Goal: Information Seeking & Learning: Find specific fact

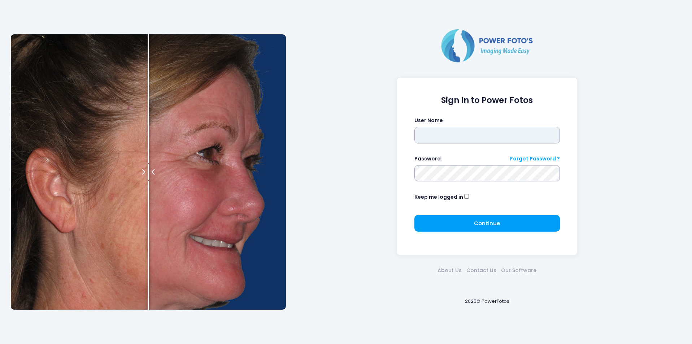
drag, startPoint x: 469, startPoint y: 132, endPoint x: 463, endPoint y: 137, distance: 7.7
click at [466, 137] on input "text" at bounding box center [486, 135] width 145 height 17
type input "********"
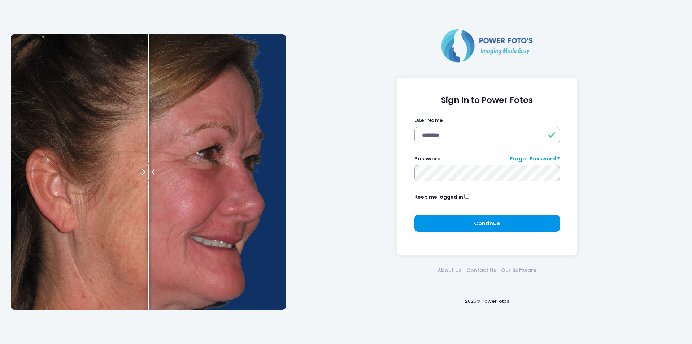
click at [481, 222] on span "Continue" at bounding box center [487, 223] width 26 height 8
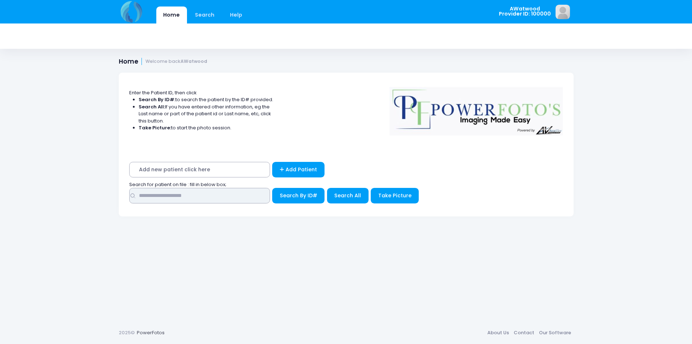
click at [235, 198] on input "text" at bounding box center [199, 196] width 141 height 16
type input "*"
type input "*******"
click at [339, 193] on span "Search All" at bounding box center [347, 195] width 27 height 7
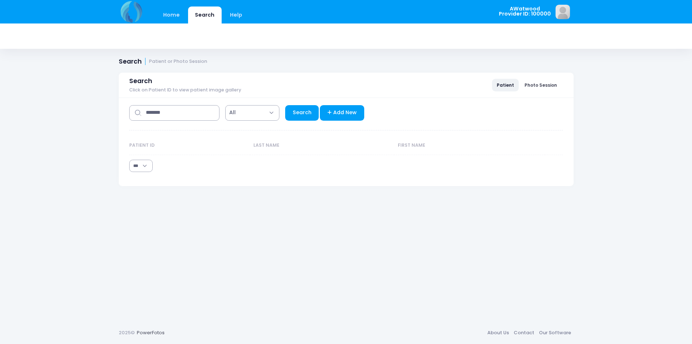
select select "***"
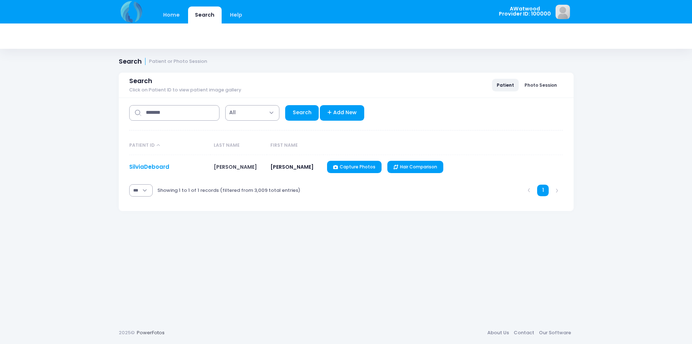
click at [163, 163] on link "SilviaDeboard" at bounding box center [149, 167] width 40 height 8
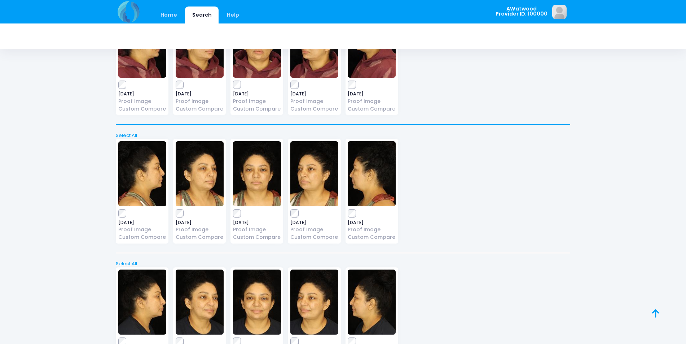
scroll to position [1554, 0]
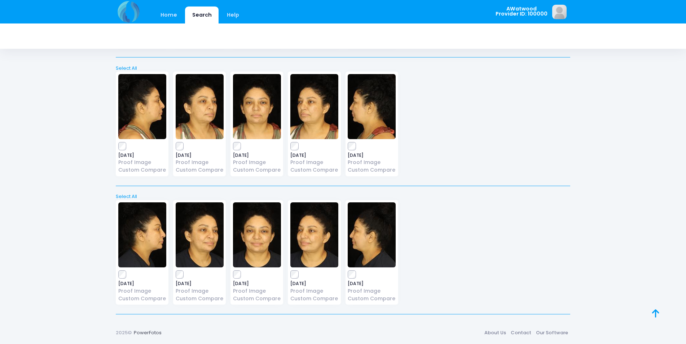
click at [303, 233] on img at bounding box center [314, 234] width 48 height 65
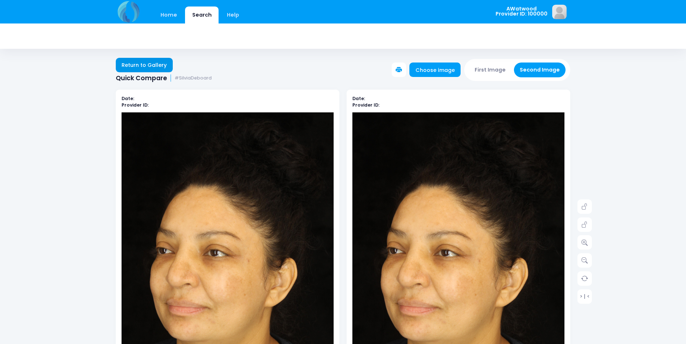
click at [134, 64] on link "Return to Gallery" at bounding box center [144, 65] width 57 height 14
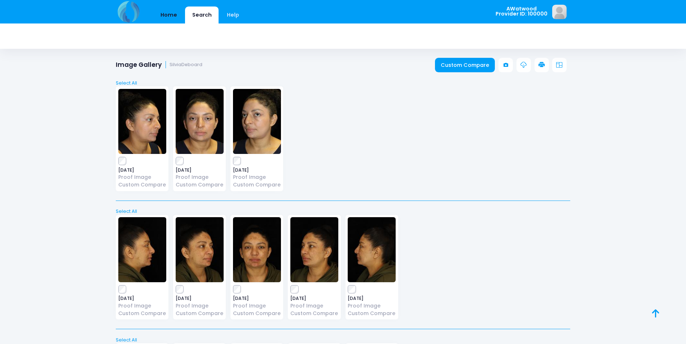
click at [176, 19] on link "Home" at bounding box center [168, 14] width 31 height 17
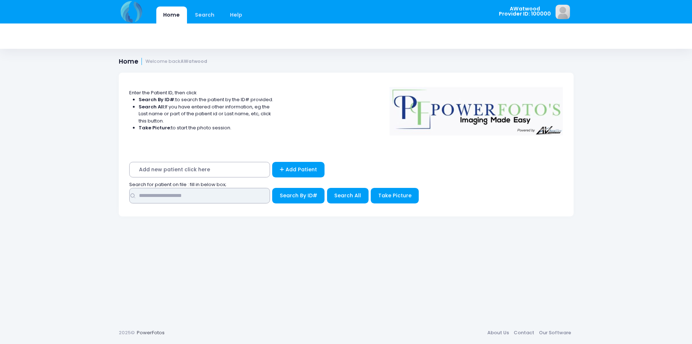
drag, startPoint x: 231, startPoint y: 196, endPoint x: 238, endPoint y: 205, distance: 11.3
click at [241, 205] on div "Search By ID#" at bounding box center [346, 197] width 434 height 19
type input "*****"
click at [368, 194] on div "***** Search By ID#" at bounding box center [346, 197] width 434 height 19
click at [359, 197] on span "Search All" at bounding box center [347, 195] width 27 height 7
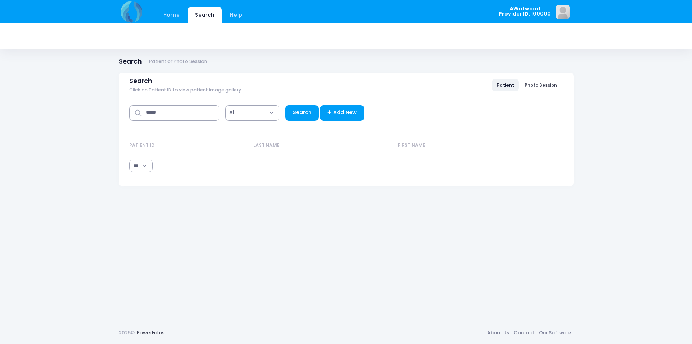
select select "***"
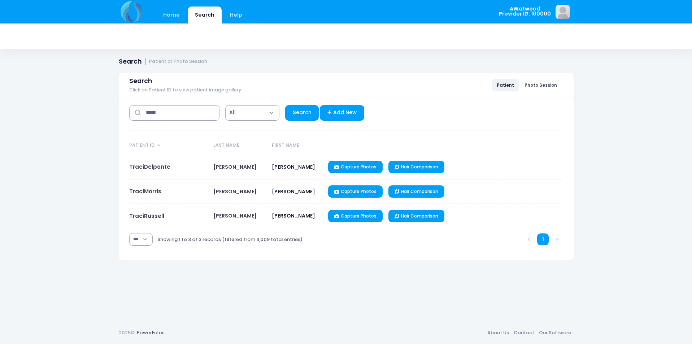
drag, startPoint x: 170, startPoint y: 162, endPoint x: 170, endPoint y: 169, distance: 6.1
click at [170, 169] on td "TraciDelponte" at bounding box center [169, 167] width 81 height 25
click at [147, 161] on td "TraciDelponte" at bounding box center [169, 167] width 81 height 25
click at [146, 169] on link "TraciDelponte" at bounding box center [149, 167] width 41 height 8
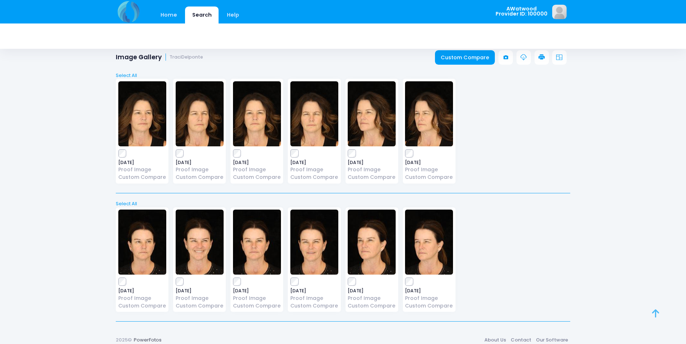
scroll to position [15, 0]
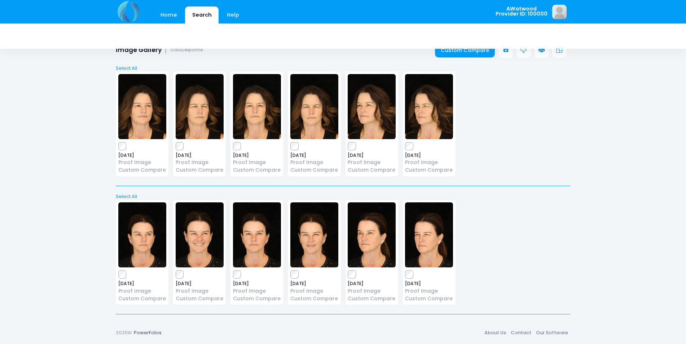
click at [268, 246] on img at bounding box center [257, 234] width 48 height 65
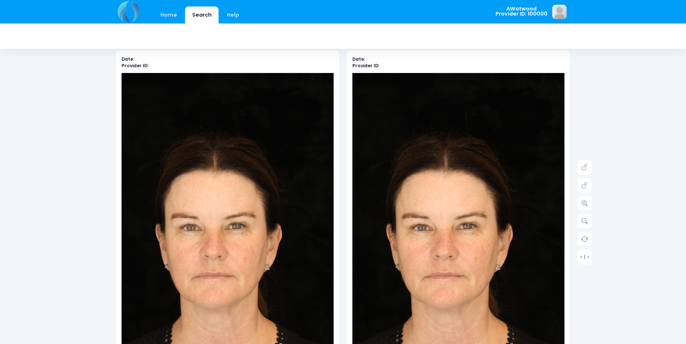
scroll to position [72, 0]
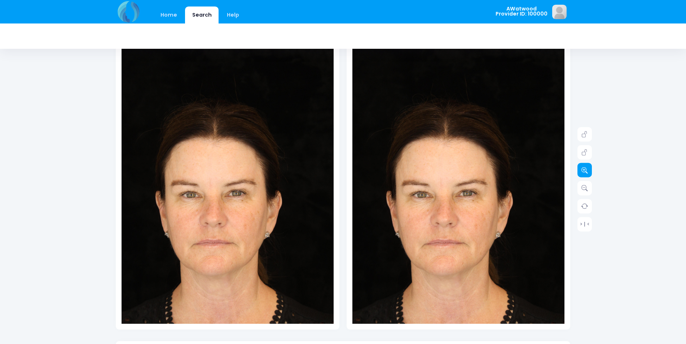
click at [583, 168] on icon at bounding box center [585, 170] width 6 height 6
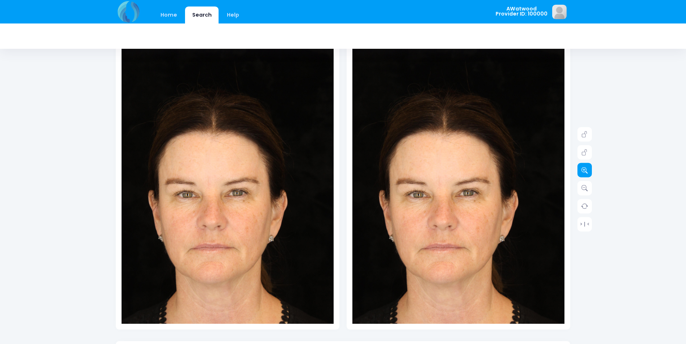
click at [583, 169] on icon at bounding box center [585, 170] width 6 height 6
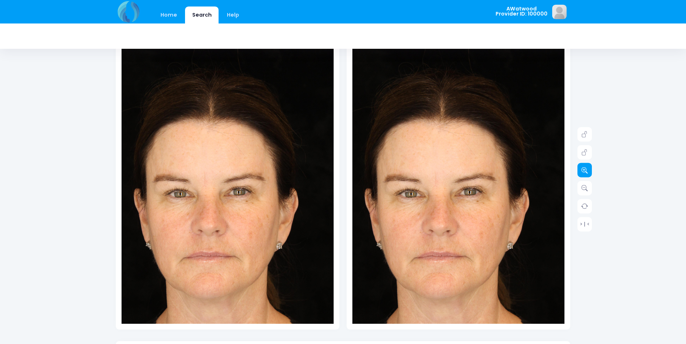
click at [582, 169] on icon at bounding box center [585, 170] width 6 height 6
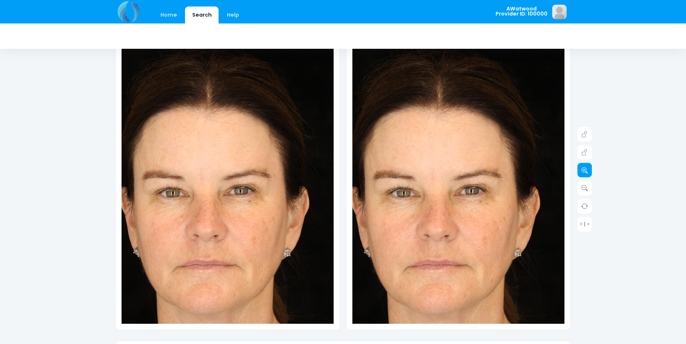
click at [582, 170] on icon at bounding box center [585, 170] width 6 height 6
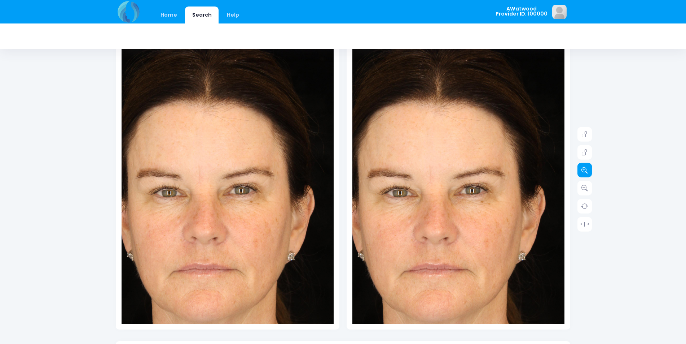
click at [581, 172] on link at bounding box center [585, 170] width 14 height 14
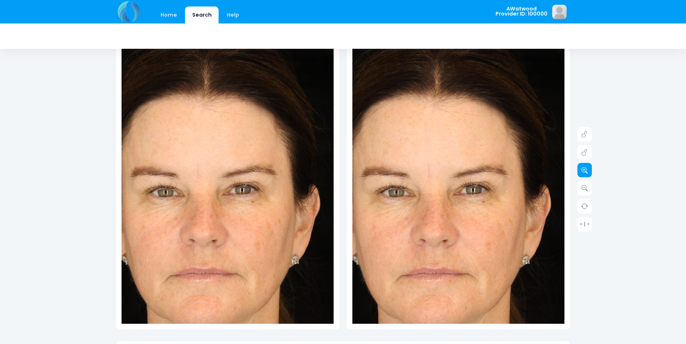
click at [581, 173] on link at bounding box center [585, 170] width 14 height 14
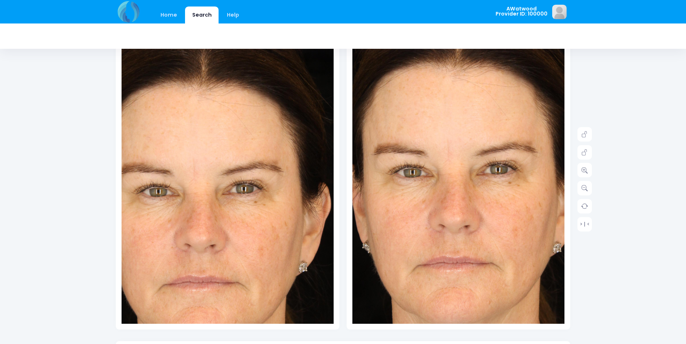
click at [433, 201] on img at bounding box center [481, 179] width 403 height 604
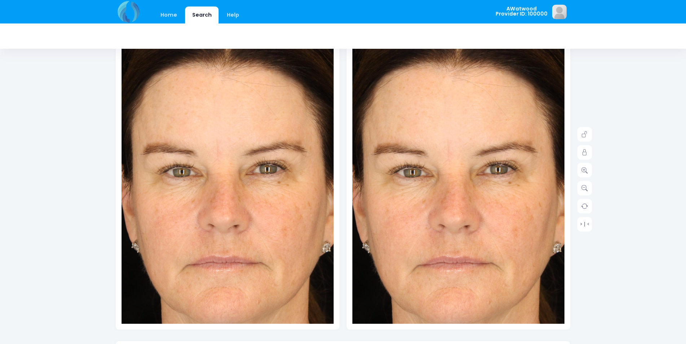
click at [202, 201] on img at bounding box center [251, 179] width 403 height 604
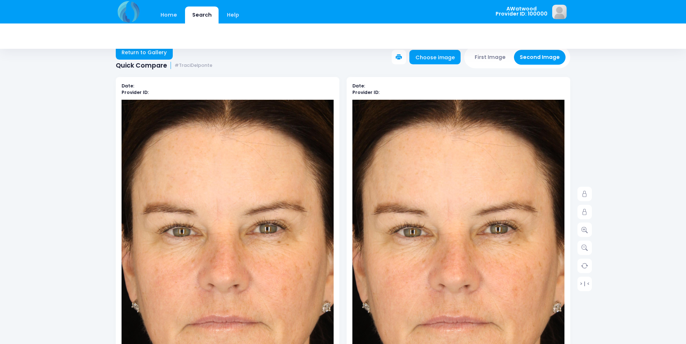
scroll to position [0, 0]
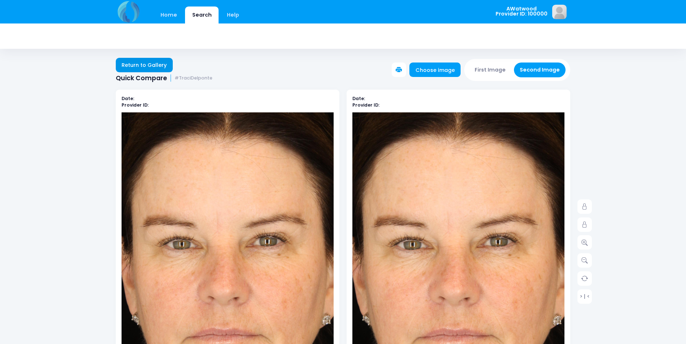
click at [166, 62] on link "Return to Gallery" at bounding box center [144, 65] width 57 height 14
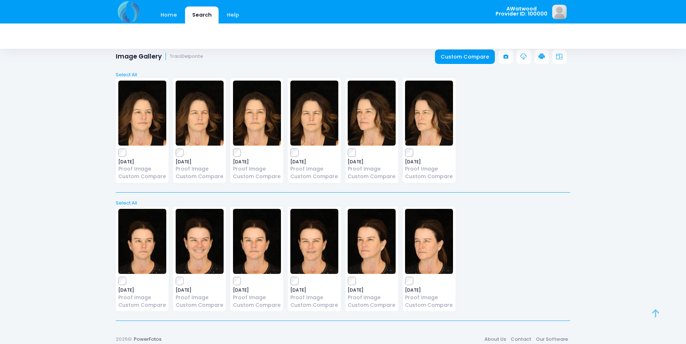
scroll to position [15, 0]
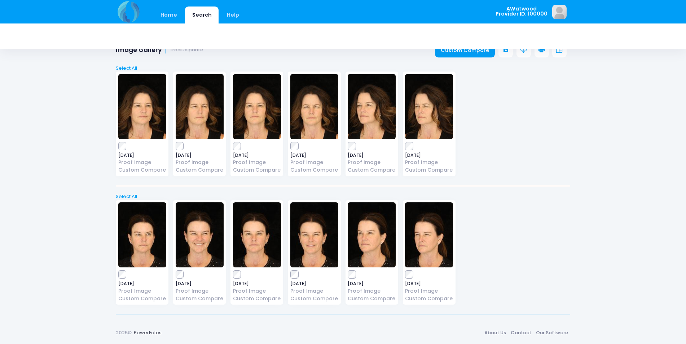
click at [188, 231] on img at bounding box center [200, 234] width 48 height 65
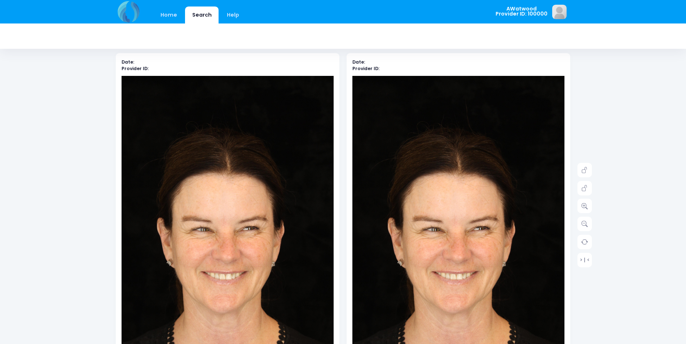
scroll to position [108, 0]
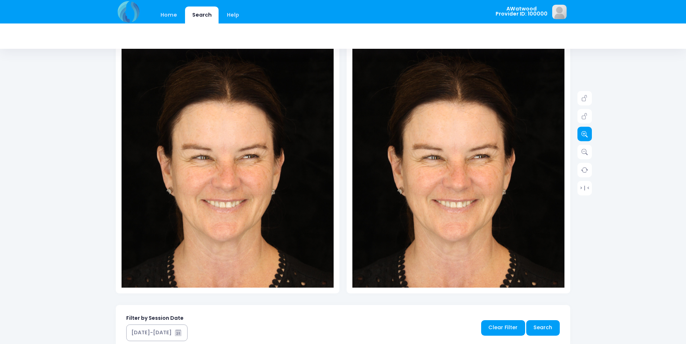
click at [589, 134] on link at bounding box center [585, 134] width 14 height 14
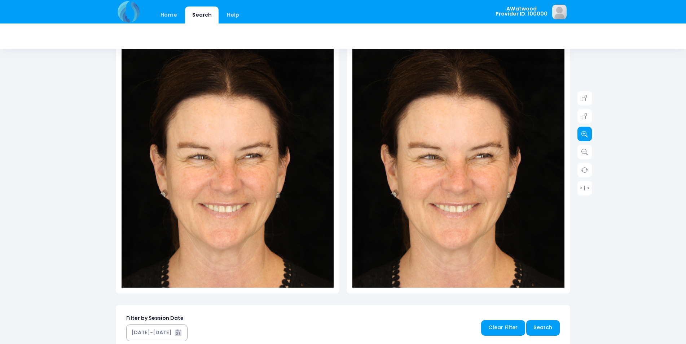
click at [587, 134] on link at bounding box center [585, 134] width 14 height 14
click at [587, 134] on icon at bounding box center [585, 134] width 6 height 6
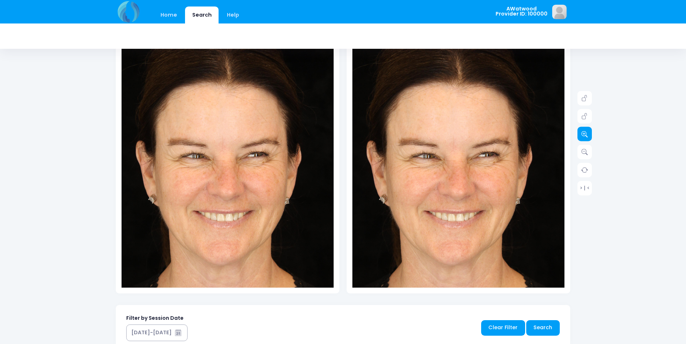
click at [586, 134] on icon at bounding box center [585, 134] width 6 height 6
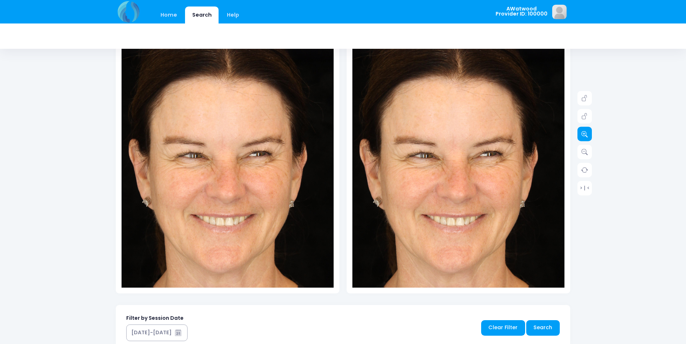
click at [585, 135] on icon at bounding box center [585, 134] width 6 height 6
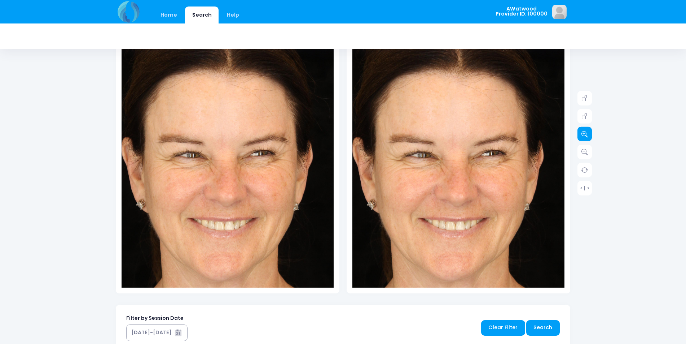
click at [582, 136] on icon at bounding box center [585, 134] width 6 height 6
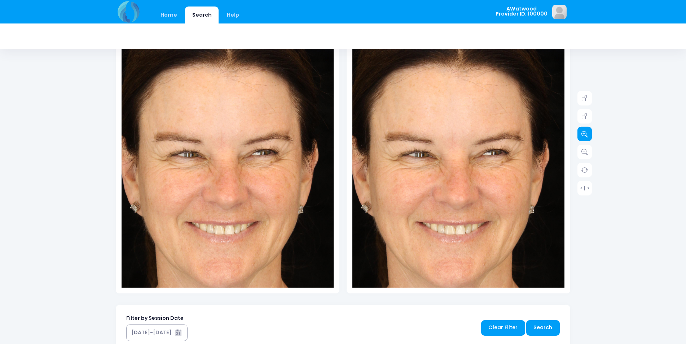
click at [581, 137] on link at bounding box center [585, 134] width 14 height 14
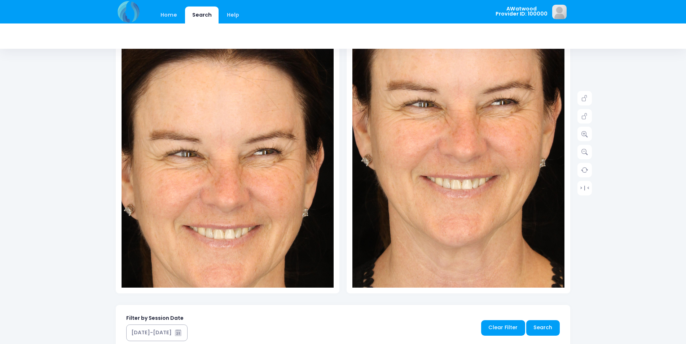
click at [447, 208] on img at bounding box center [465, 113] width 361 height 541
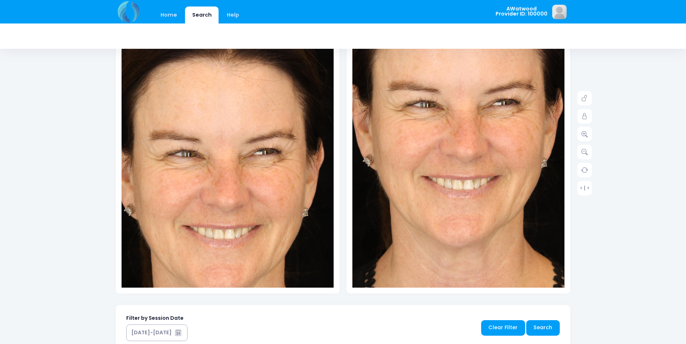
click at [496, 172] on img at bounding box center [467, 113] width 361 height 541
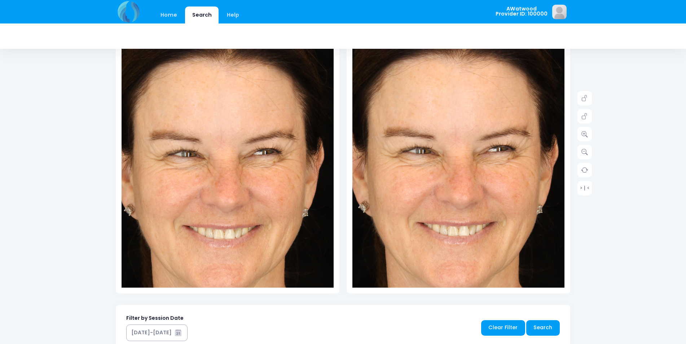
click at [454, 149] on img at bounding box center [462, 159] width 361 height 541
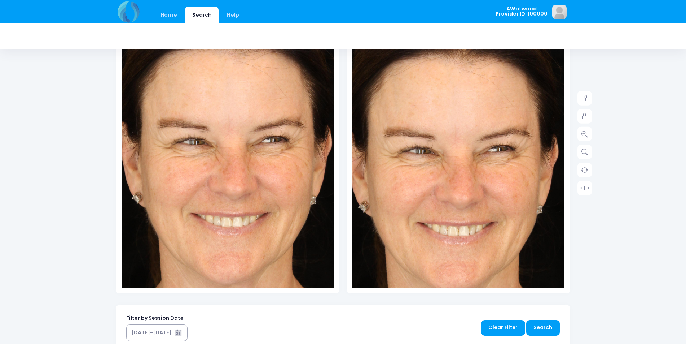
click at [217, 161] on img at bounding box center [235, 150] width 361 height 541
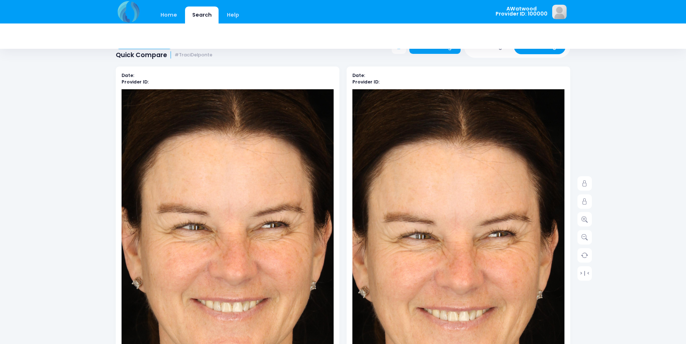
scroll to position [0, 0]
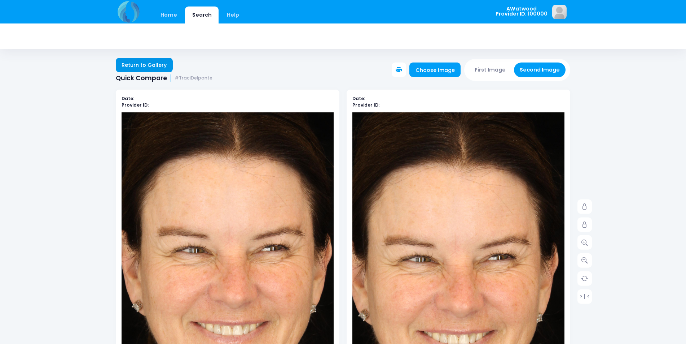
click at [141, 58] on div "Return to Gallery Quick Compare #TraciDelponte Choose image First Image Second …" at bounding box center [343, 66] width 686 height 31
click at [143, 62] on link "Return to Gallery" at bounding box center [144, 65] width 57 height 14
